Goal: Information Seeking & Learning: Learn about a topic

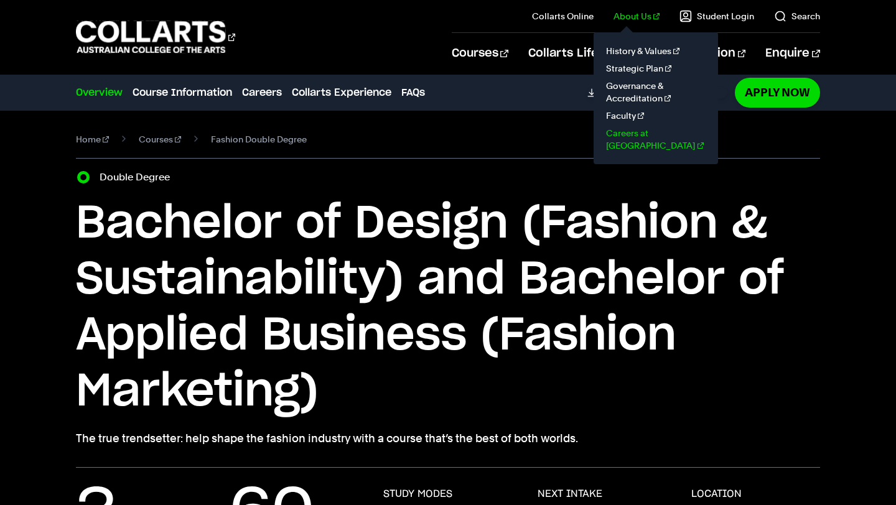
click at [644, 131] on link "Careers at [GEOGRAPHIC_DATA]" at bounding box center [655, 139] width 105 height 30
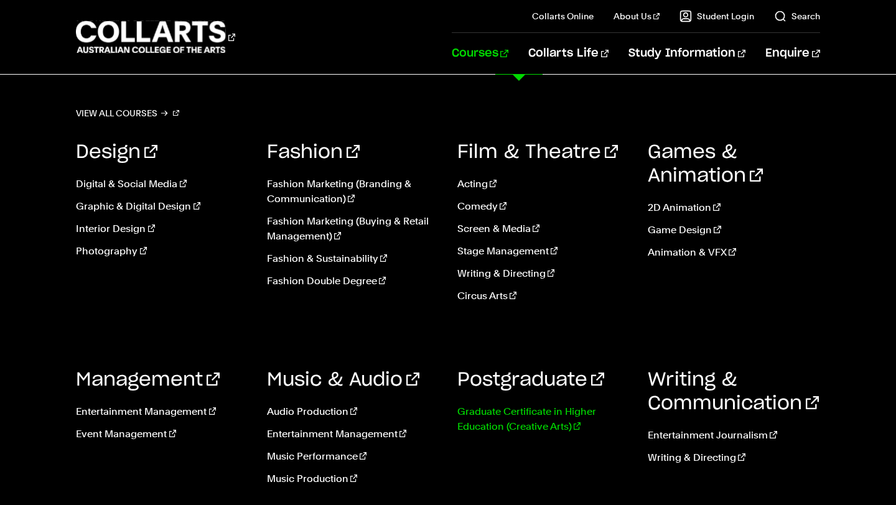
click at [528, 421] on link "Graduate Certificate in Higher Education (Creative Arts)" at bounding box center [543, 419] width 172 height 30
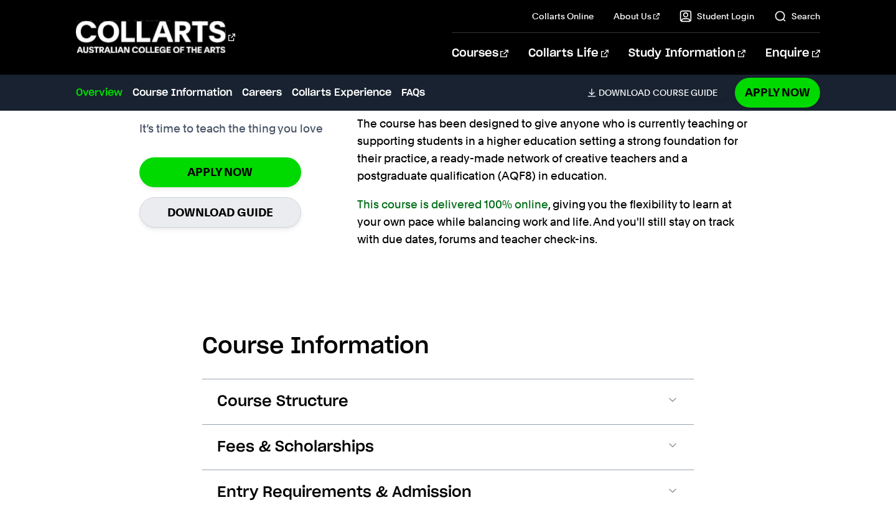
scroll to position [967, 0]
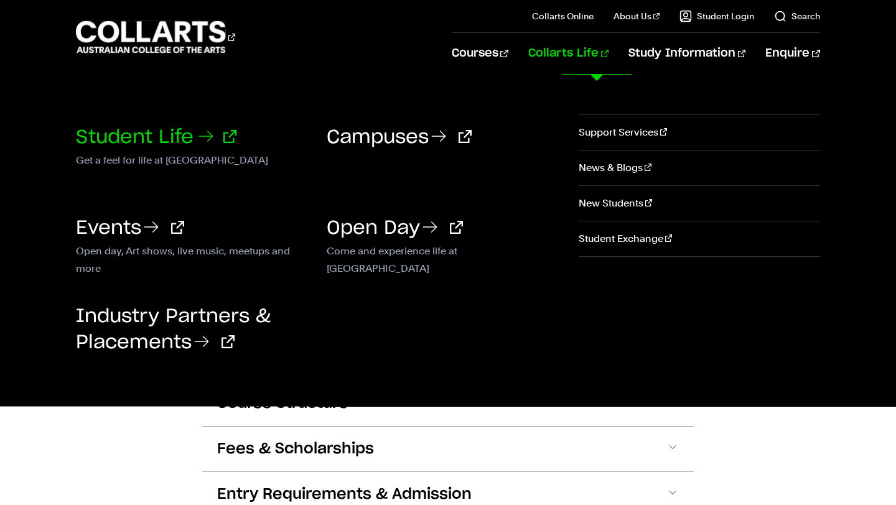
click at [177, 140] on link "Student Life" at bounding box center [156, 137] width 160 height 19
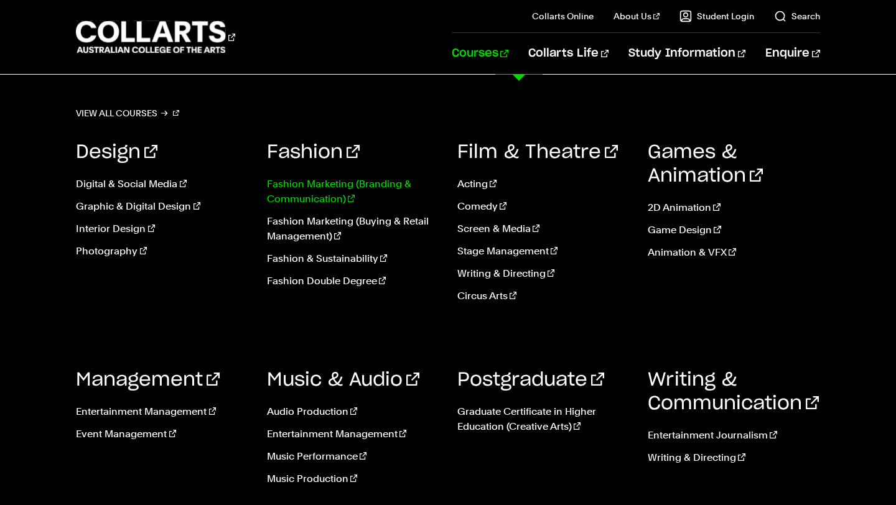
click at [326, 193] on link "Fashion Marketing (Branding & Communication)" at bounding box center [353, 192] width 172 height 30
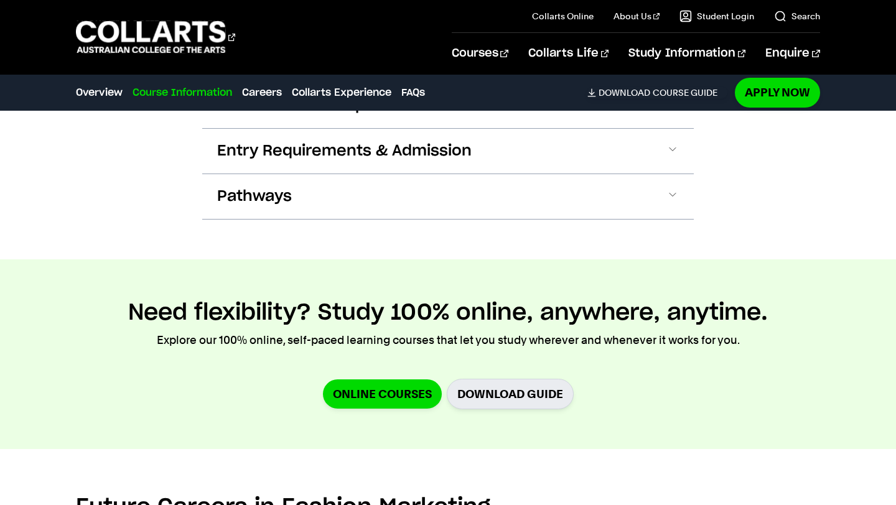
scroll to position [1454, 0]
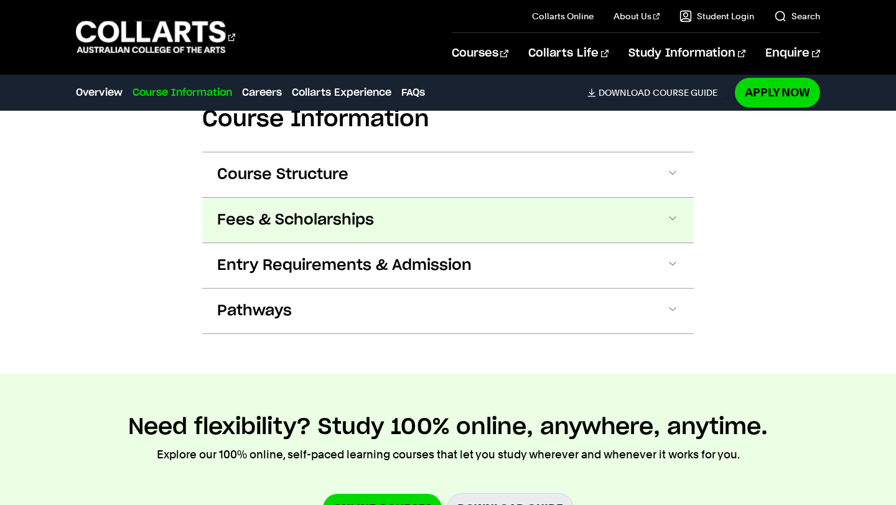
click at [328, 220] on span "Fees & Scholarships" at bounding box center [295, 220] width 157 height 20
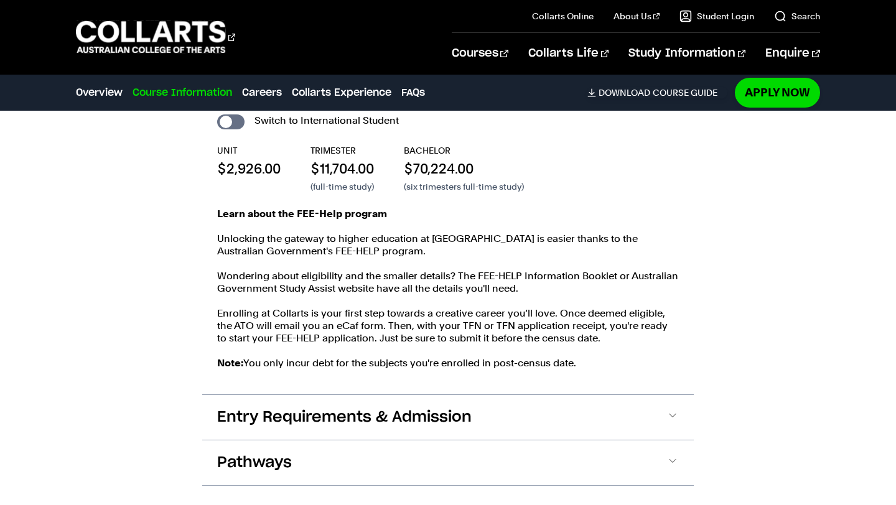
scroll to position [1518, 0]
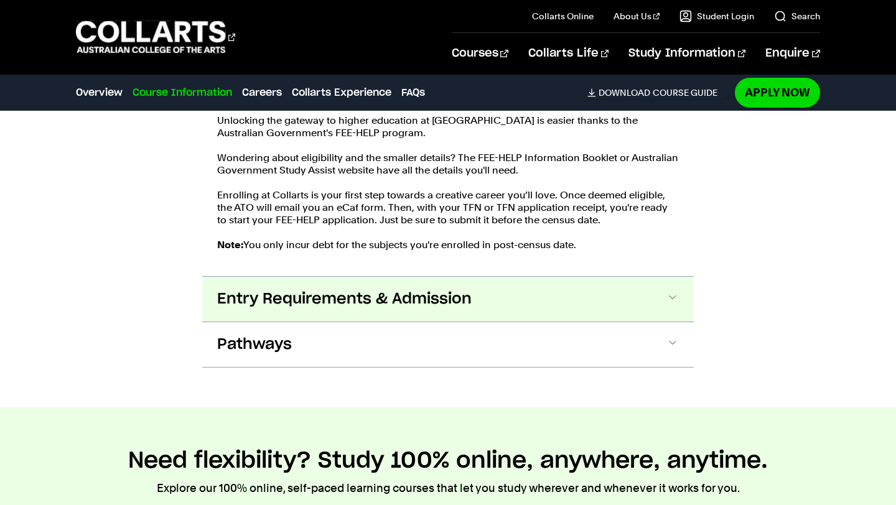
click at [527, 299] on button "Entry Requirements & Admission" at bounding box center [447, 299] width 491 height 45
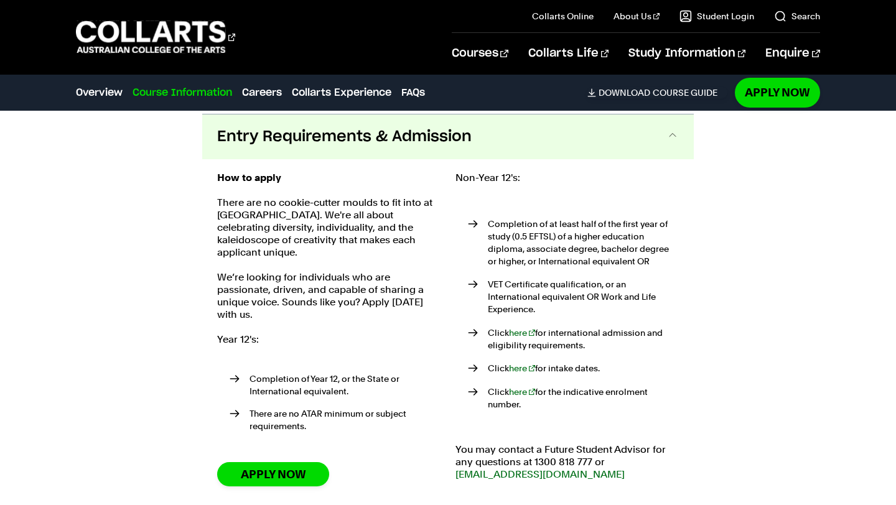
scroll to position [1805, 0]
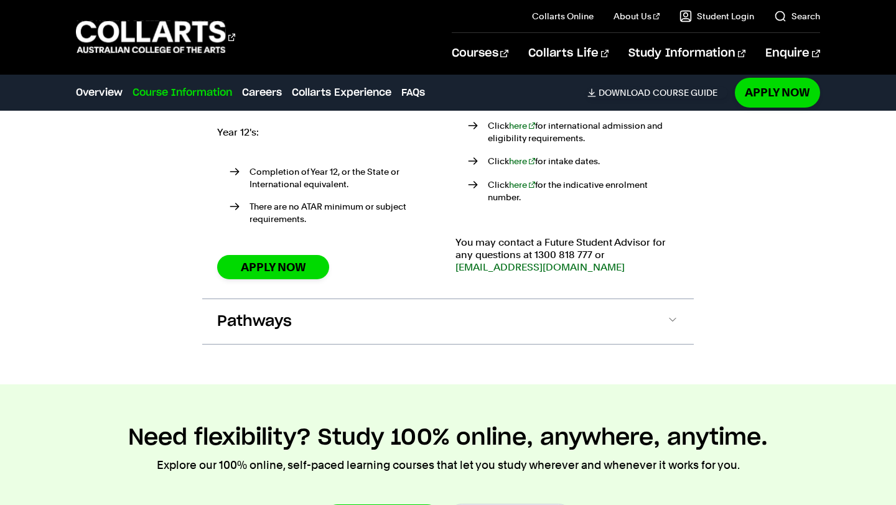
click at [518, 299] on button "Pathways" at bounding box center [447, 321] width 491 height 45
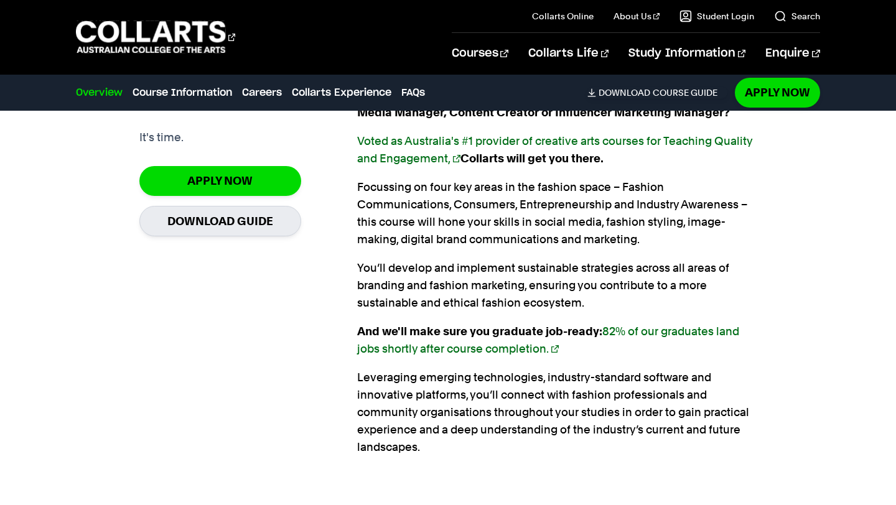
scroll to position [902, 0]
